Goal: Task Accomplishment & Management: Manage account settings

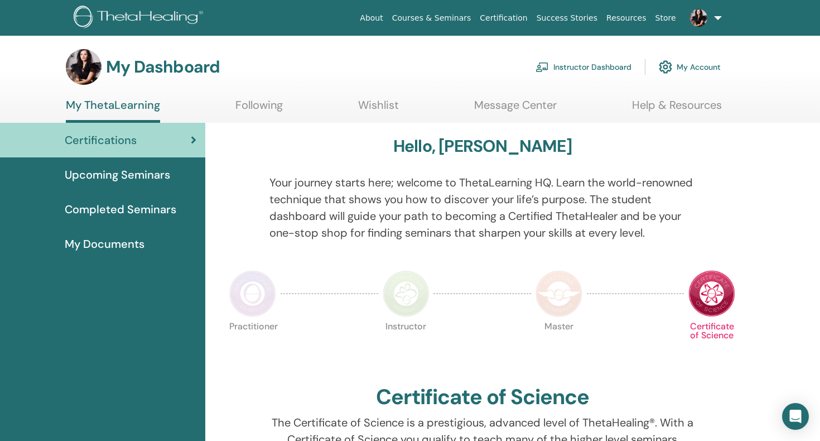
click at [698, 18] on img at bounding box center [698, 18] width 18 height 18
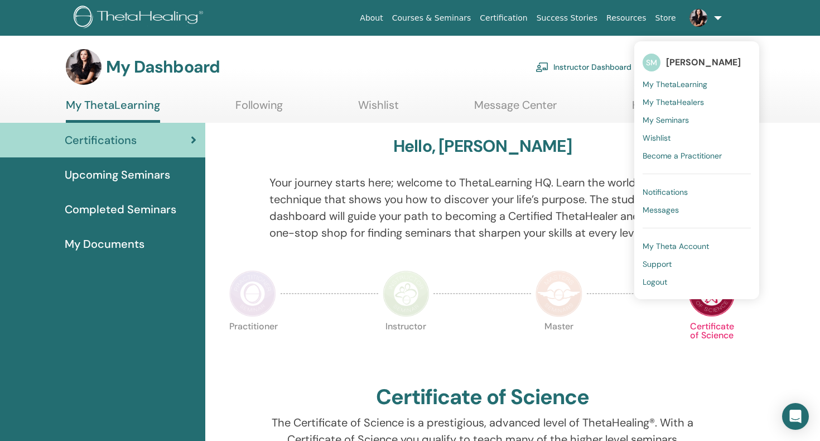
click at [668, 243] on span "My Theta Account" at bounding box center [675, 246] width 66 height 10
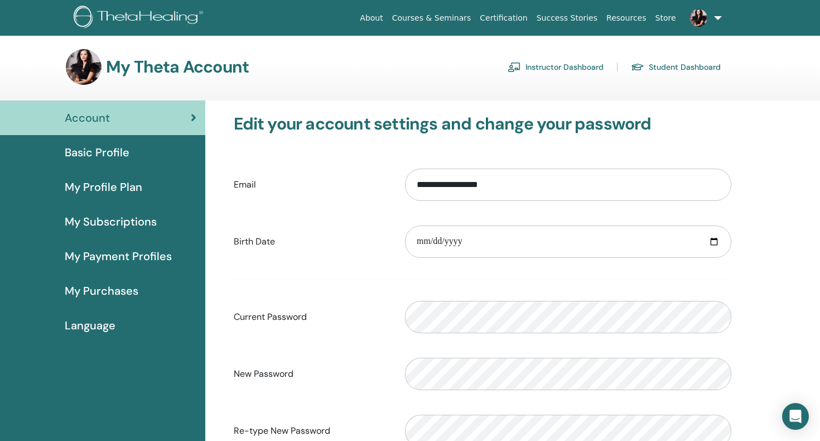
click at [99, 148] on span "Basic Profile" at bounding box center [97, 152] width 65 height 17
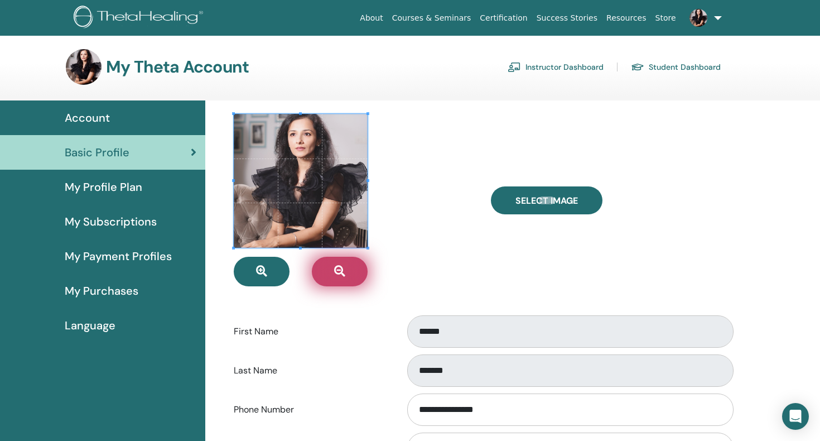
click at [343, 271] on icon "button" at bounding box center [339, 270] width 11 height 11
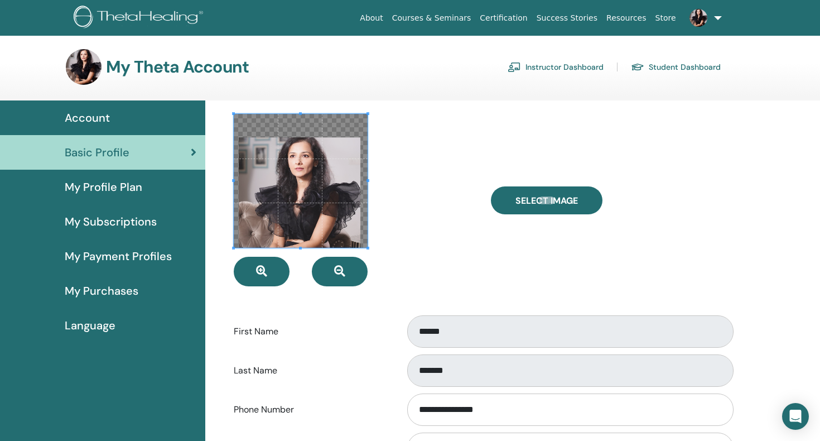
click at [309, 195] on span at bounding box center [301, 181] width 134 height 134
click at [256, 270] on icon "button" at bounding box center [261, 270] width 11 height 11
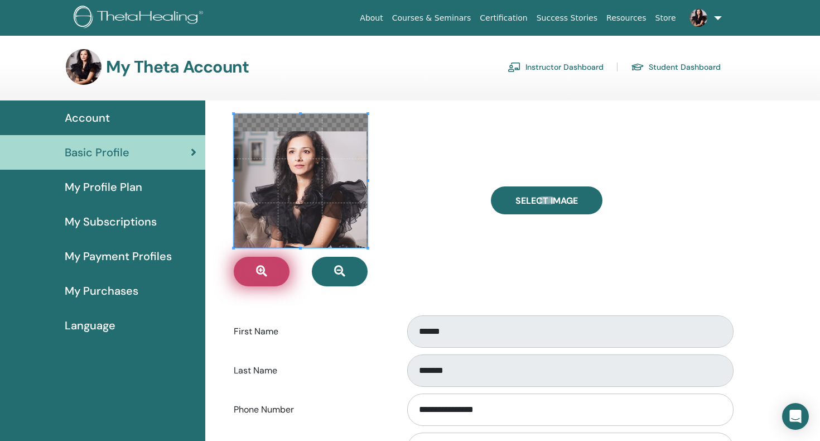
click at [256, 270] on icon "button" at bounding box center [261, 270] width 11 height 11
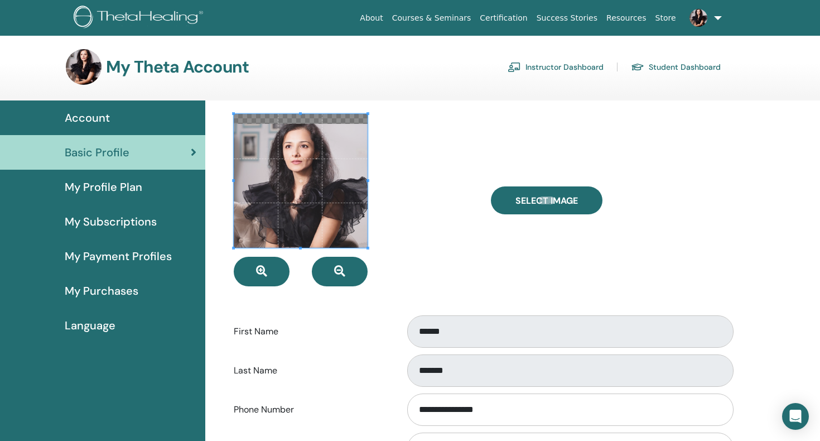
click at [313, 200] on span at bounding box center [301, 181] width 134 height 134
click at [259, 268] on icon "button" at bounding box center [261, 270] width 11 height 11
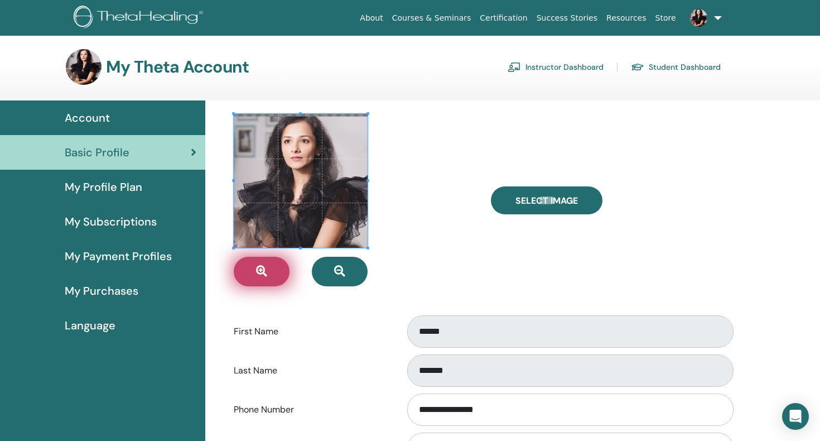
click at [259, 268] on icon "button" at bounding box center [261, 270] width 11 height 11
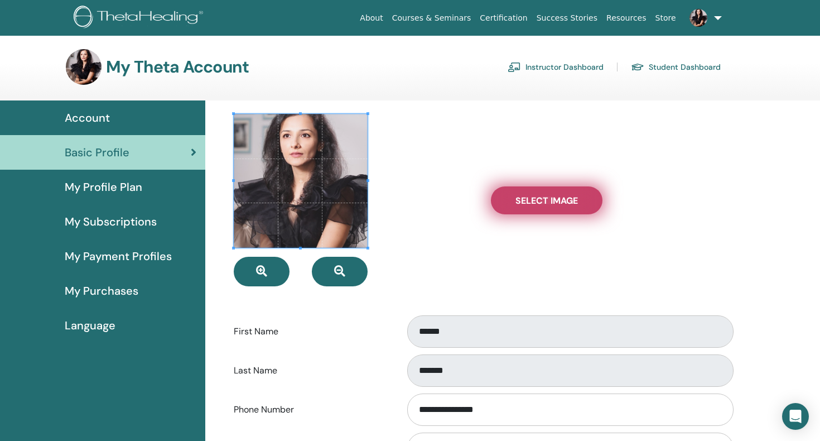
click at [558, 200] on span "Select Image" at bounding box center [546, 201] width 62 height 12
click at [554, 200] on input "Select Image" at bounding box center [546, 200] width 14 height 8
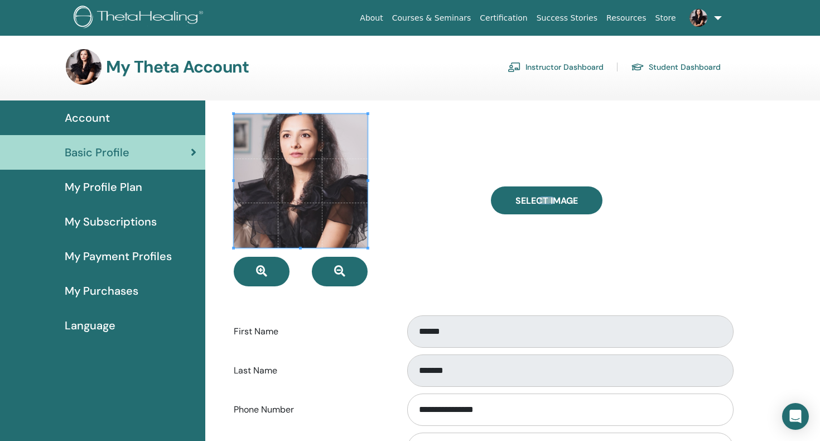
type input "**********"
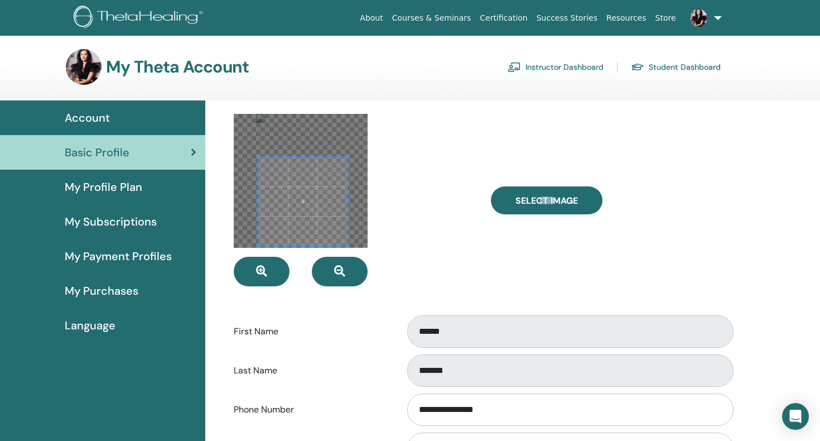
click at [306, 212] on span at bounding box center [302, 201] width 89 height 89
click at [261, 270] on icon "button" at bounding box center [261, 270] width 11 height 11
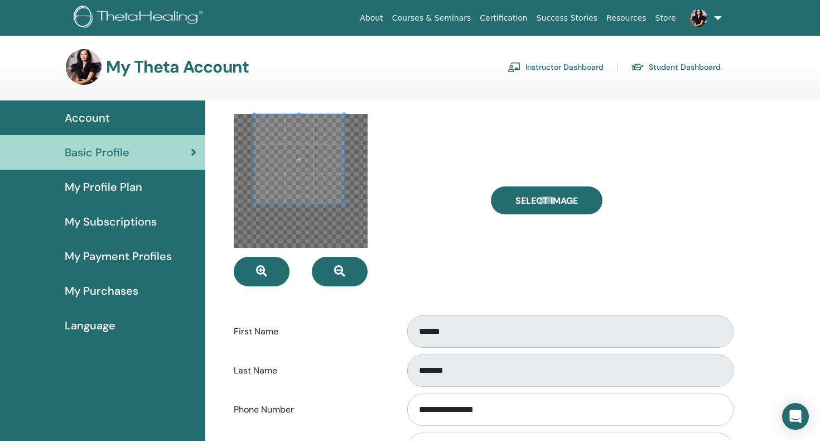
click at [301, 152] on span at bounding box center [298, 158] width 89 height 89
click at [302, 221] on div at bounding box center [301, 181] width 134 height 134
click at [341, 270] on icon "button" at bounding box center [339, 270] width 11 height 11
click at [306, 167] on span at bounding box center [298, 172] width 89 height 89
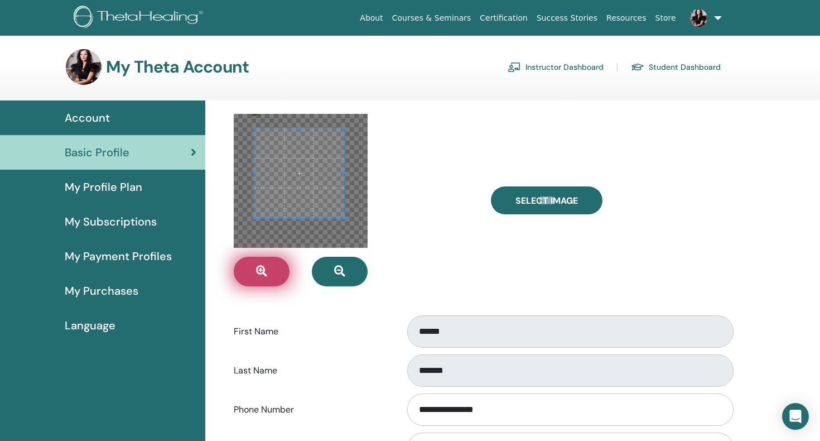
click at [259, 272] on icon "button" at bounding box center [261, 270] width 11 height 11
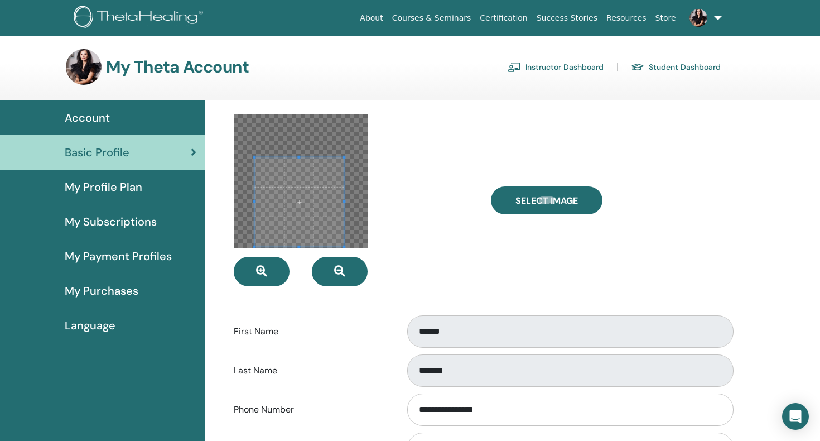
click at [302, 218] on span at bounding box center [298, 201] width 89 height 89
click at [259, 271] on icon "button" at bounding box center [261, 270] width 11 height 11
click at [337, 267] on icon "button" at bounding box center [339, 270] width 11 height 11
click at [389, 141] on div at bounding box center [353, 200] width 257 height 172
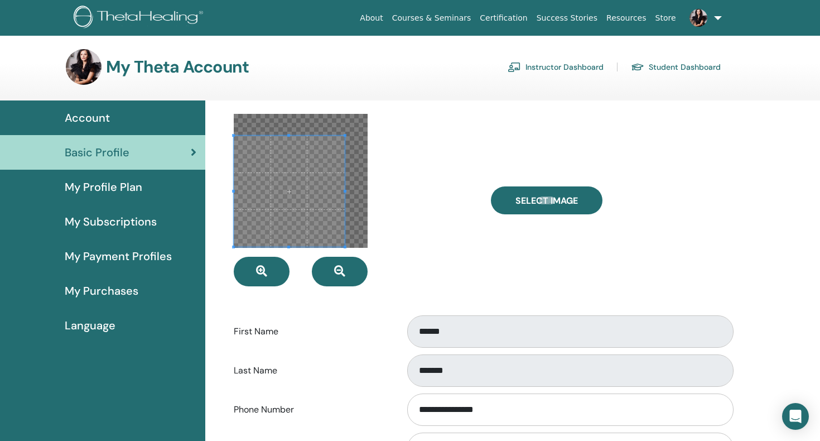
click at [241, 110] on div "**********" at bounding box center [483, 445] width 542 height 691
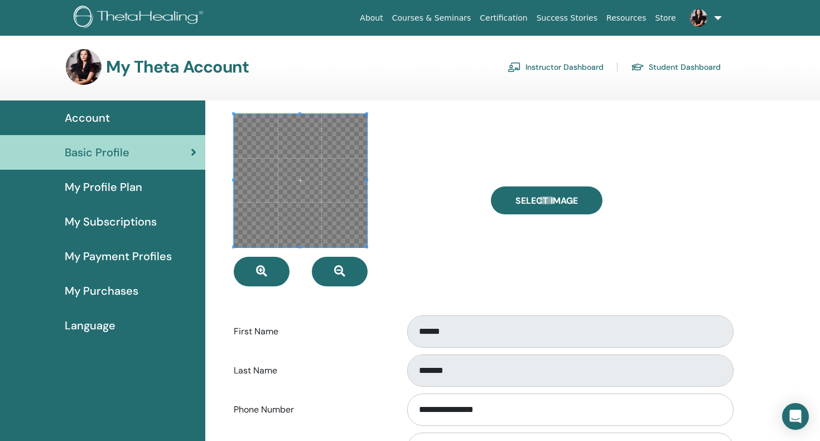
click at [371, 114] on div at bounding box center [353, 200] width 257 height 172
click at [296, 184] on span at bounding box center [300, 182] width 132 height 132
click at [260, 270] on icon "button" at bounding box center [261, 270] width 11 height 11
click at [339, 270] on icon "button" at bounding box center [339, 270] width 11 height 11
click at [331, 199] on span at bounding box center [301, 180] width 132 height 132
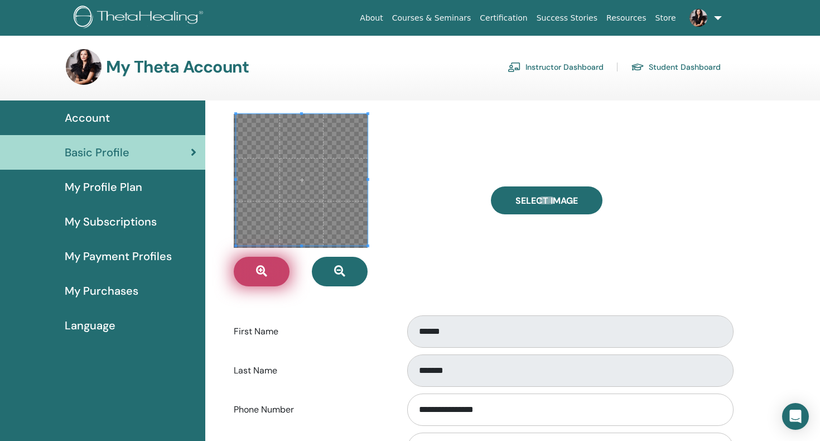
click at [259, 269] on icon "button" at bounding box center [261, 270] width 11 height 11
click at [304, 200] on span at bounding box center [301, 182] width 132 height 132
click at [304, 196] on span at bounding box center [301, 180] width 132 height 132
click at [259, 268] on icon "button" at bounding box center [261, 270] width 11 height 11
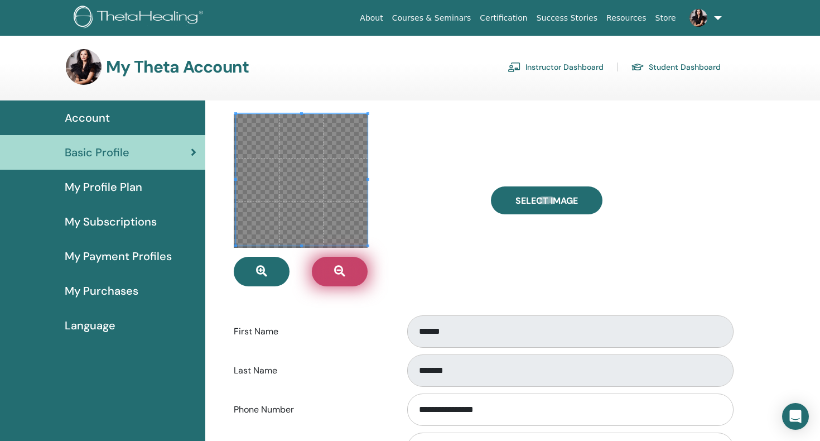
click at [340, 268] on icon "button" at bounding box center [339, 270] width 11 height 11
click at [340, 269] on icon "button" at bounding box center [339, 270] width 11 height 11
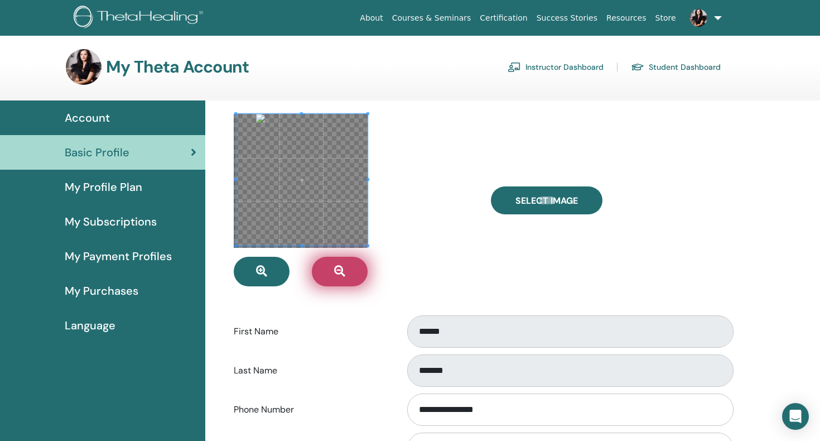
click at [340, 269] on icon "button" at bounding box center [339, 270] width 11 height 11
click at [301, 210] on span at bounding box center [301, 182] width 132 height 132
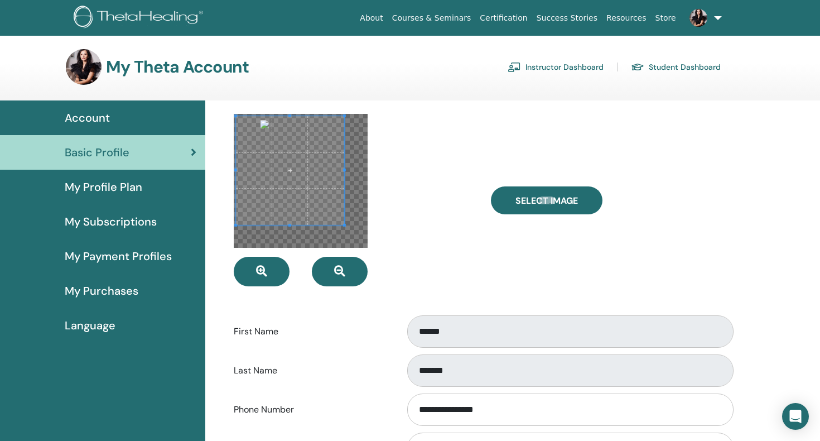
click at [344, 252] on div at bounding box center [353, 200] width 257 height 172
click at [310, 160] on span at bounding box center [295, 168] width 109 height 109
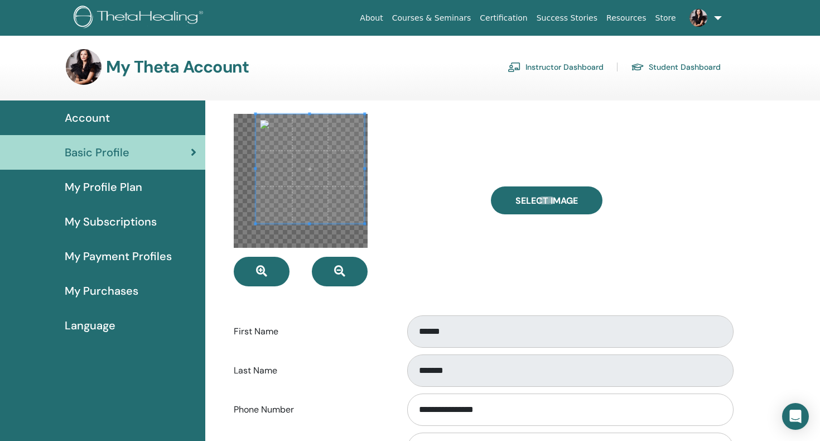
click at [407, 186] on div at bounding box center [353, 200] width 257 height 172
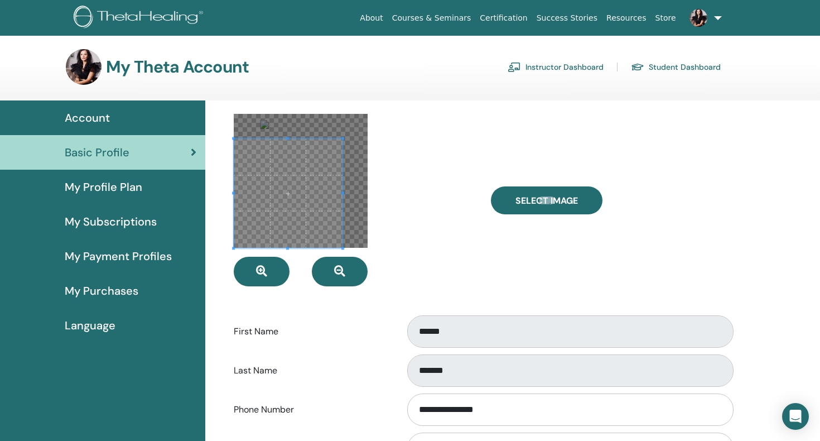
click at [297, 225] on span at bounding box center [288, 192] width 109 height 109
click at [342, 267] on icon "button" at bounding box center [339, 270] width 11 height 11
click at [309, 214] on span at bounding box center [295, 184] width 109 height 109
click at [330, 248] on div at bounding box center [353, 200] width 257 height 172
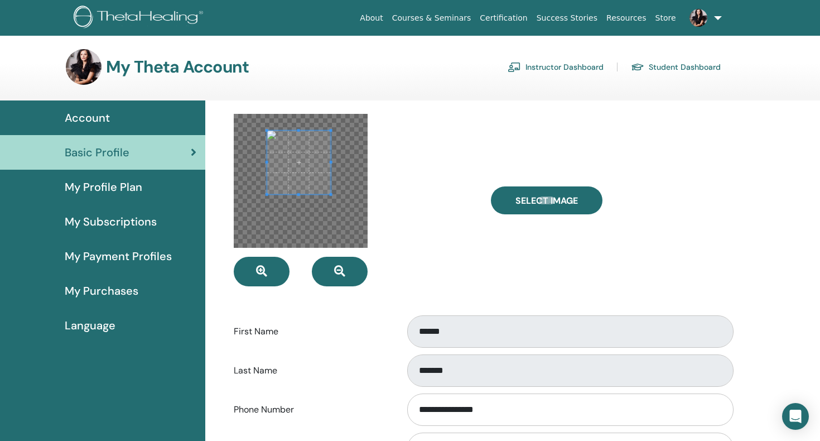
click at [267, 252] on div at bounding box center [353, 200] width 257 height 172
click at [294, 205] on div at bounding box center [298, 167] width 75 height 75
click at [309, 168] on span at bounding box center [301, 168] width 75 height 75
click at [337, 201] on div at bounding box center [301, 168] width 74 height 74
click at [305, 167] on span at bounding box center [302, 168] width 74 height 74
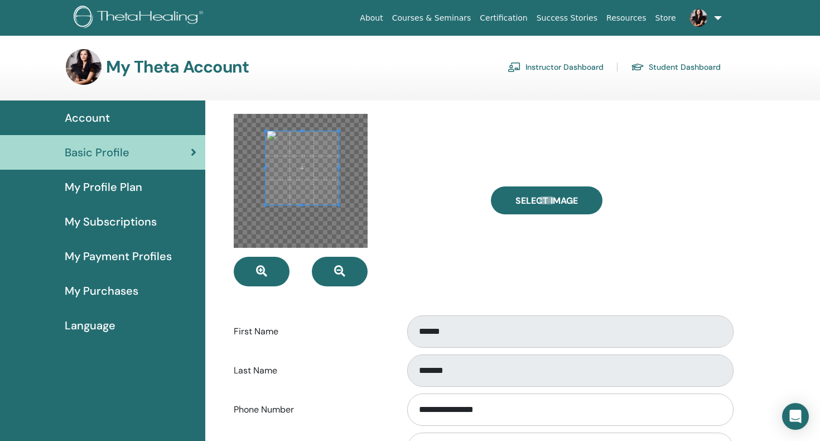
click at [305, 167] on span at bounding box center [302, 168] width 74 height 74
click at [259, 271] on icon "button" at bounding box center [261, 270] width 11 height 11
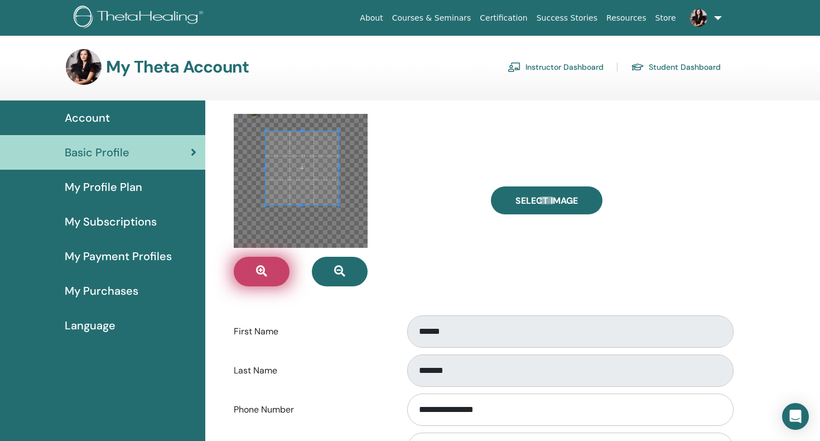
click at [259, 271] on icon "button" at bounding box center [261, 270] width 11 height 11
click at [429, 264] on div at bounding box center [353, 200] width 257 height 172
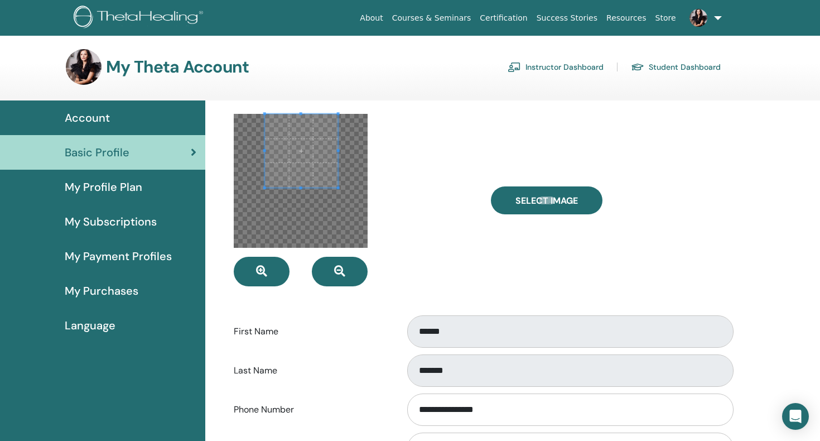
click at [298, 224] on div at bounding box center [301, 181] width 134 height 134
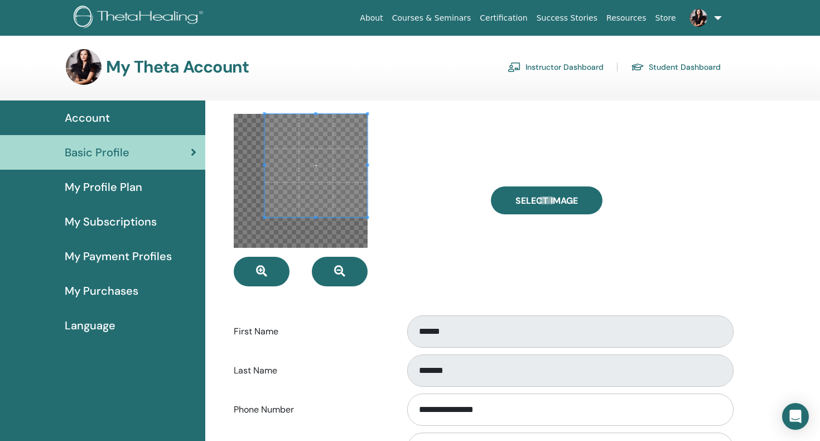
click at [369, 272] on div at bounding box center [353, 200] width 257 height 172
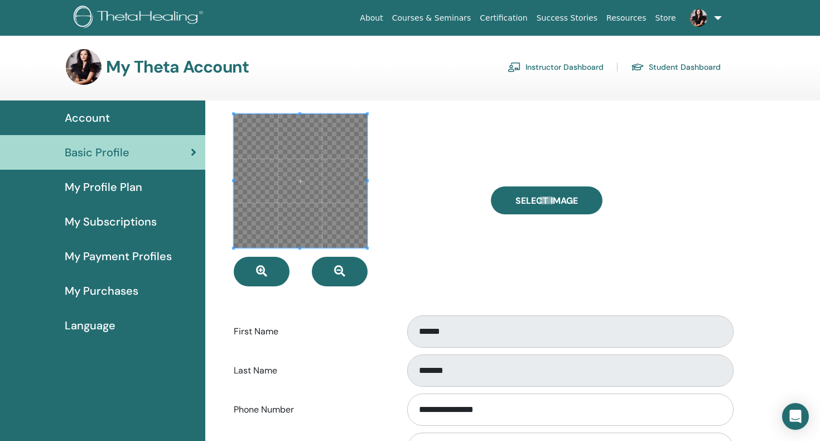
click at [232, 249] on div at bounding box center [353, 200] width 257 height 172
click at [441, 212] on div at bounding box center [353, 200] width 257 height 172
click at [263, 272] on icon "button" at bounding box center [261, 270] width 11 height 11
click at [343, 270] on icon "button" at bounding box center [339, 270] width 11 height 11
click at [327, 194] on span at bounding box center [301, 181] width 134 height 134
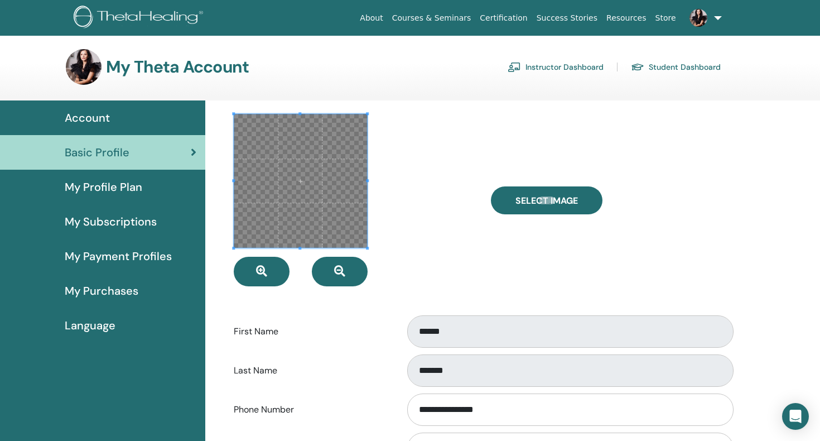
click at [304, 187] on span at bounding box center [301, 181] width 134 height 134
click at [301, 186] on span at bounding box center [301, 181] width 134 height 134
click at [436, 221] on div at bounding box center [353, 200] width 257 height 172
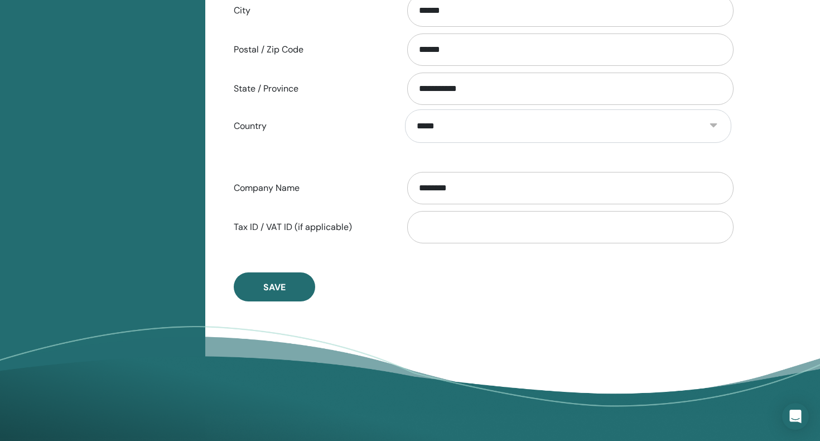
scroll to position [514, 0]
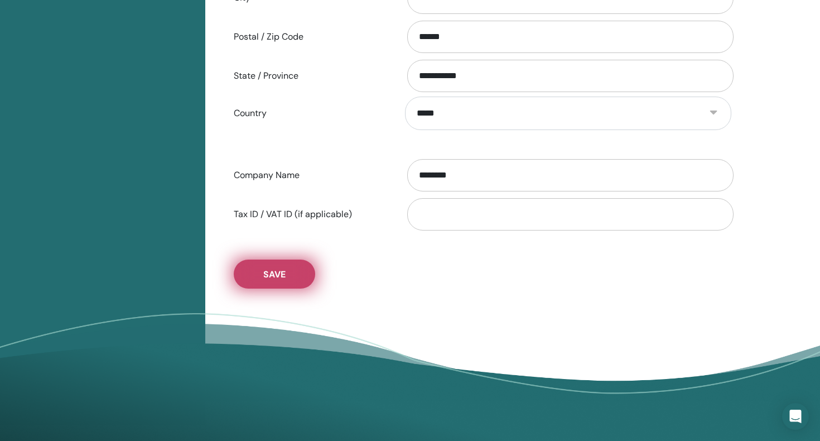
click at [275, 271] on span "Save" at bounding box center [274, 274] width 22 height 12
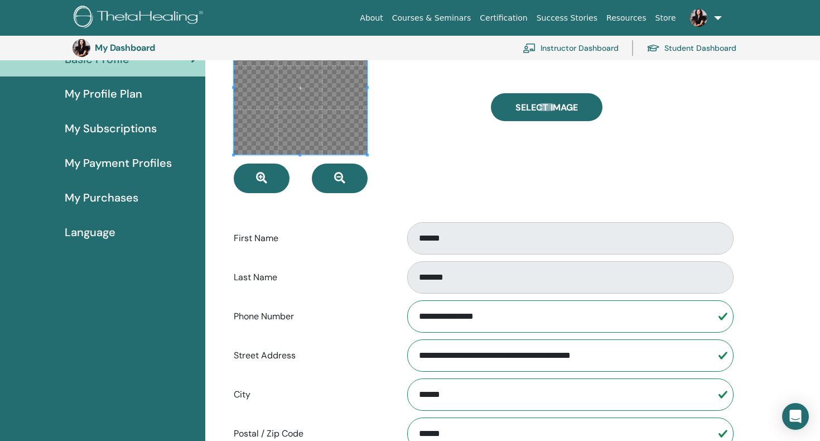
scroll to position [0, 0]
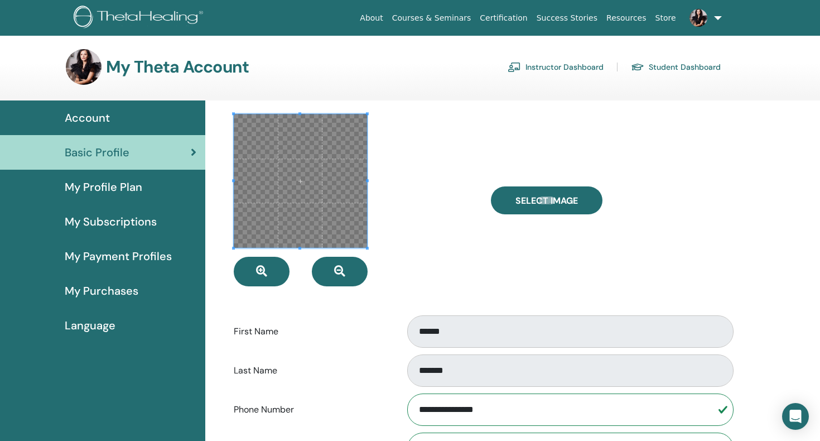
click at [87, 114] on span "Account" at bounding box center [87, 117] width 45 height 17
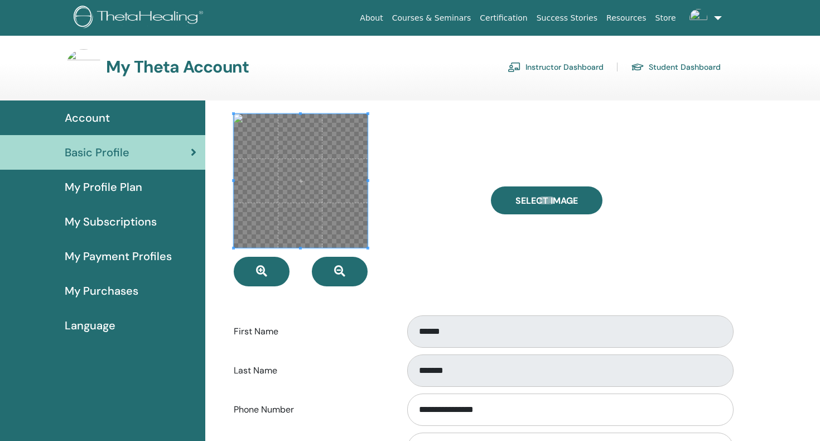
click at [94, 185] on span "My Profile Plan" at bounding box center [104, 186] width 78 height 17
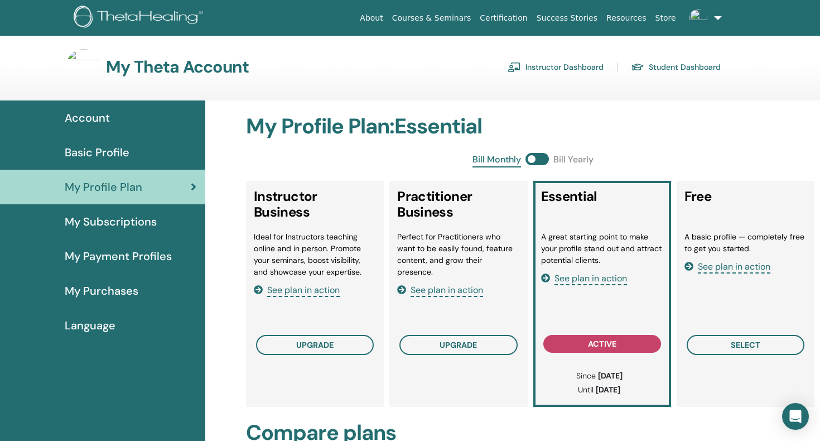
click at [99, 148] on span "Basic Profile" at bounding box center [97, 152] width 65 height 17
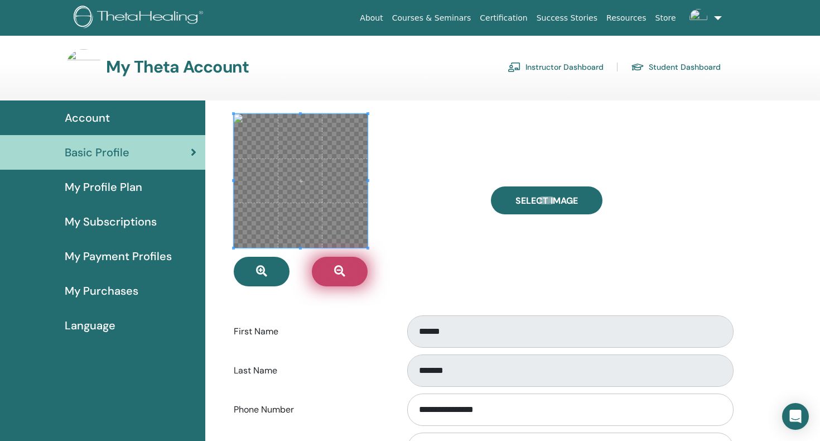
click at [339, 268] on icon "button" at bounding box center [339, 270] width 11 height 11
click at [300, 183] on span at bounding box center [301, 181] width 134 height 134
click at [300, 196] on span at bounding box center [301, 181] width 134 height 134
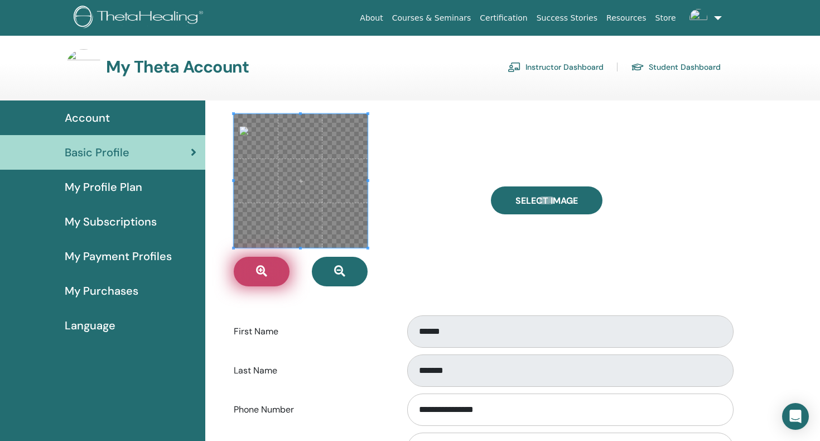
click at [258, 269] on icon "button" at bounding box center [261, 270] width 11 height 11
click at [297, 205] on span at bounding box center [301, 181] width 134 height 134
click at [260, 270] on icon "button" at bounding box center [261, 270] width 11 height 11
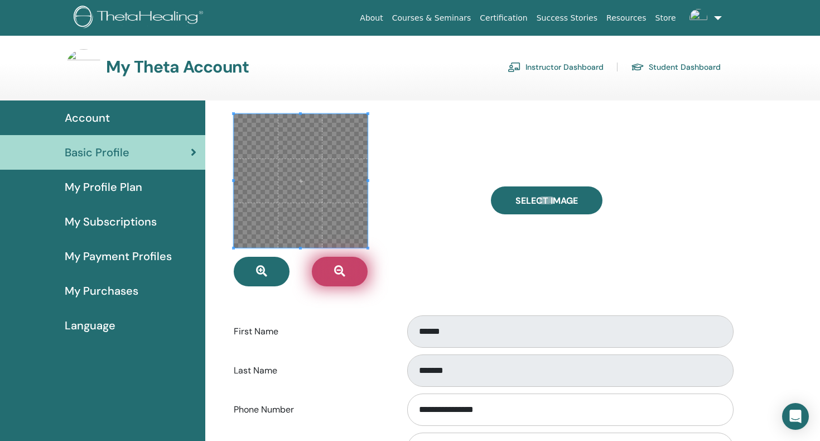
click at [340, 270] on icon "button" at bounding box center [339, 270] width 11 height 11
click at [300, 214] on span at bounding box center [301, 181] width 134 height 134
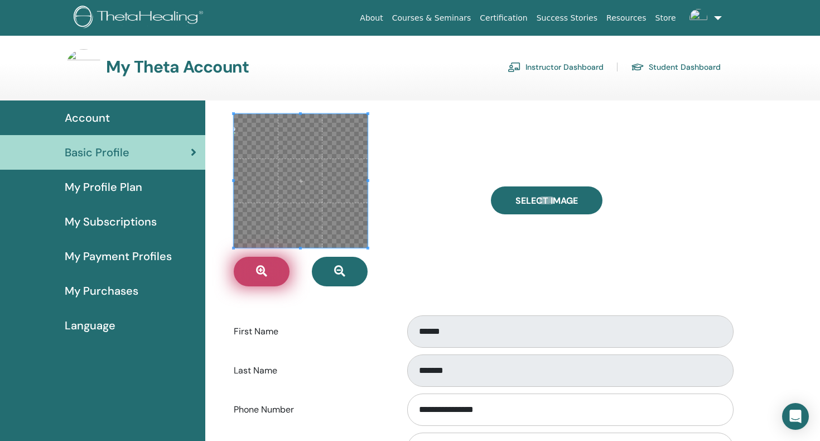
click at [259, 269] on icon "button" at bounding box center [261, 270] width 11 height 11
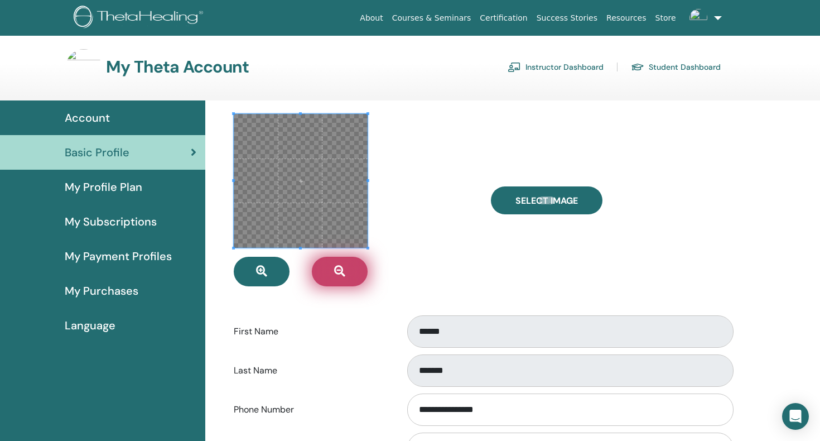
click at [341, 270] on icon "button" at bounding box center [339, 270] width 11 height 11
click at [299, 216] on span at bounding box center [301, 181] width 134 height 134
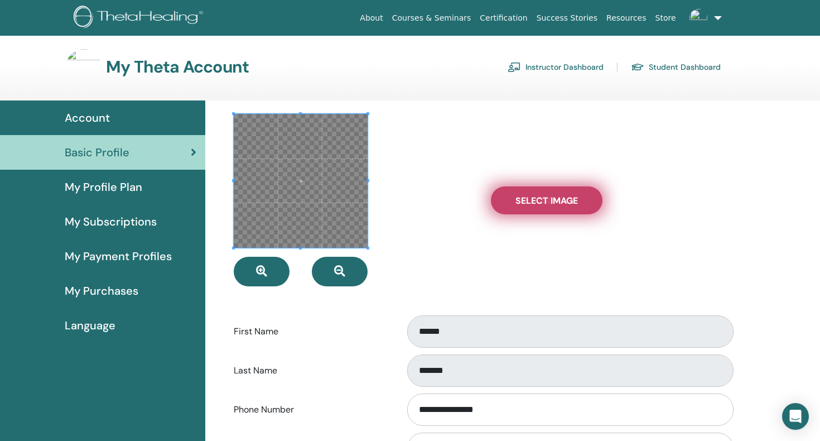
click at [540, 197] on span "Select Image" at bounding box center [546, 201] width 62 height 12
click at [540, 197] on input "Select Image" at bounding box center [546, 200] width 14 height 8
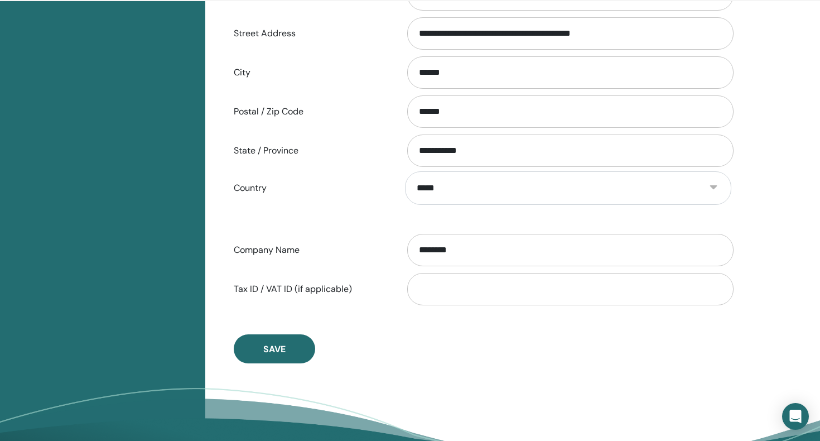
scroll to position [452, 0]
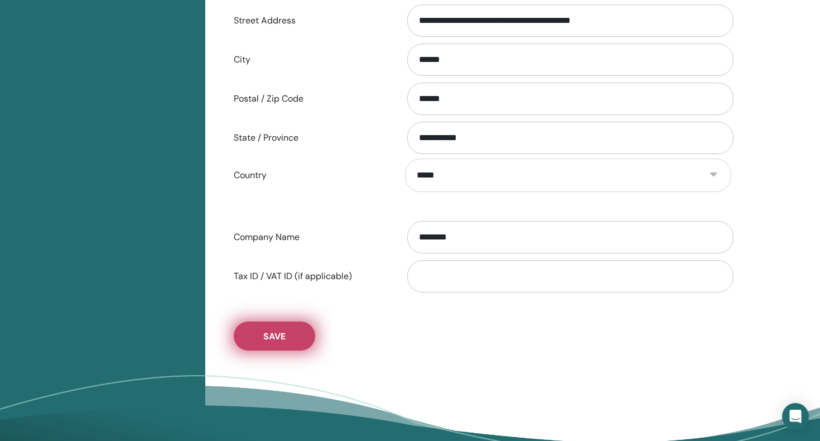
click at [270, 340] on span "Save" at bounding box center [274, 336] width 22 height 12
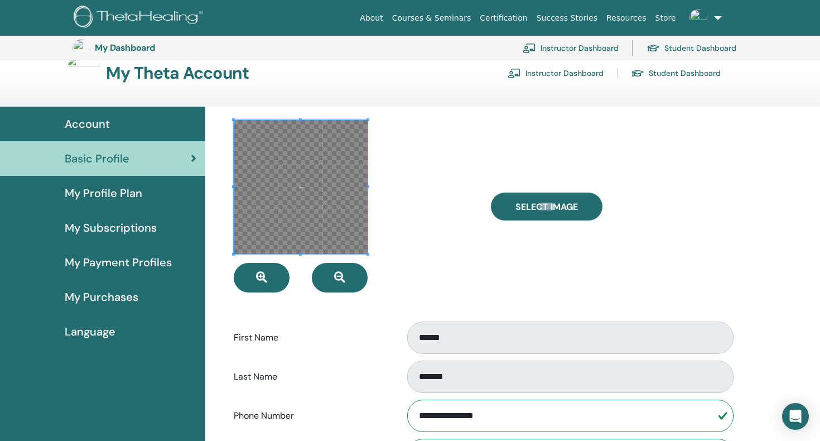
scroll to position [0, 0]
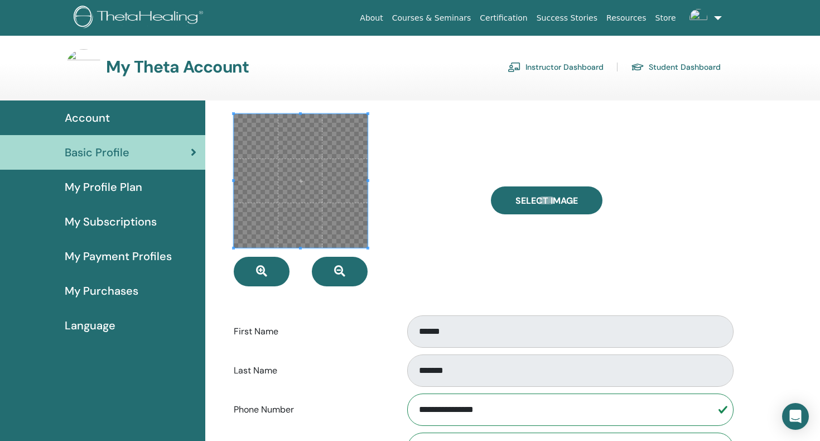
click at [93, 113] on span "Account" at bounding box center [87, 117] width 45 height 17
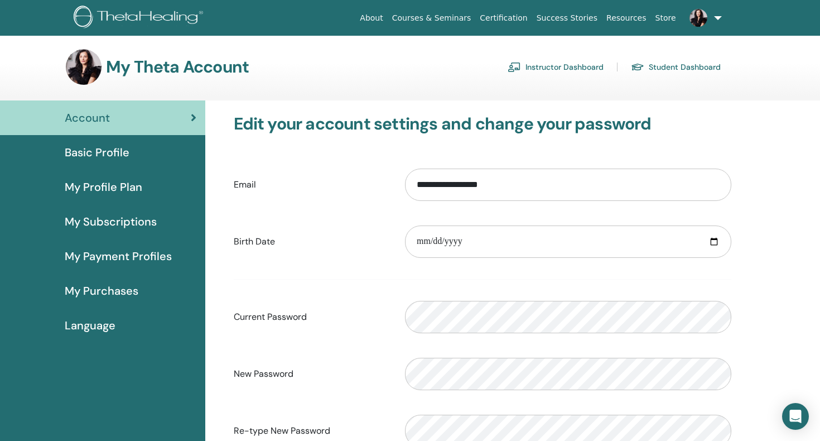
click at [87, 328] on span "Language" at bounding box center [90, 325] width 51 height 17
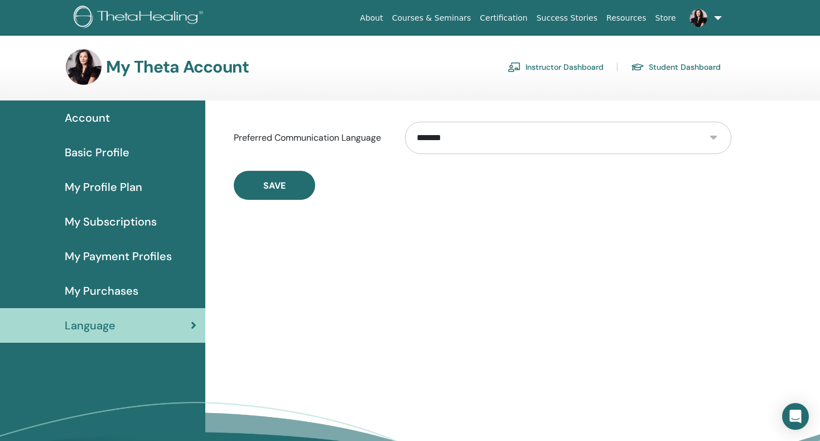
click at [713, 138] on select "**********" at bounding box center [568, 138] width 326 height 32
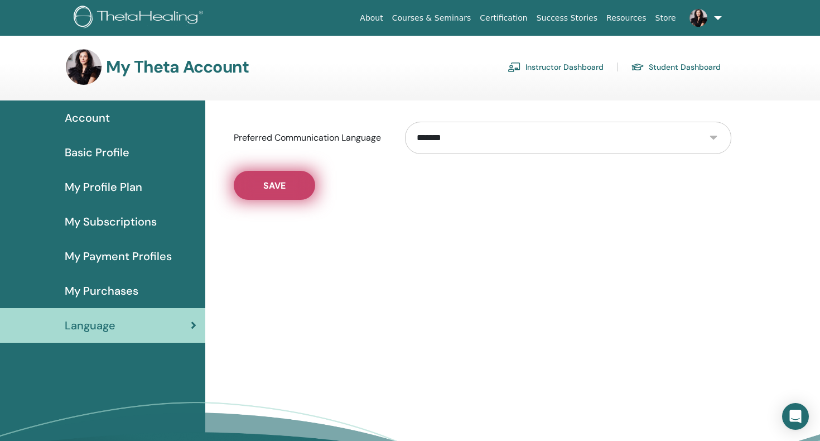
click at [265, 181] on span "Save" at bounding box center [274, 186] width 22 height 12
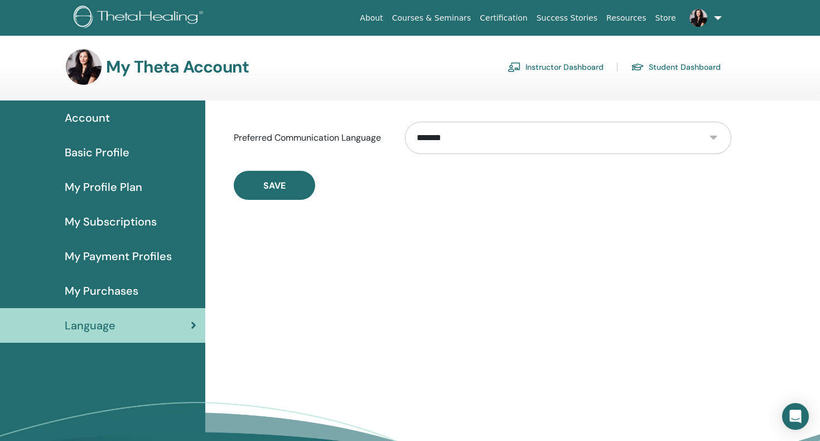
click at [550, 67] on link "Instructor Dashboard" at bounding box center [555, 67] width 96 height 18
